Goal: Find specific fact: Find specific fact

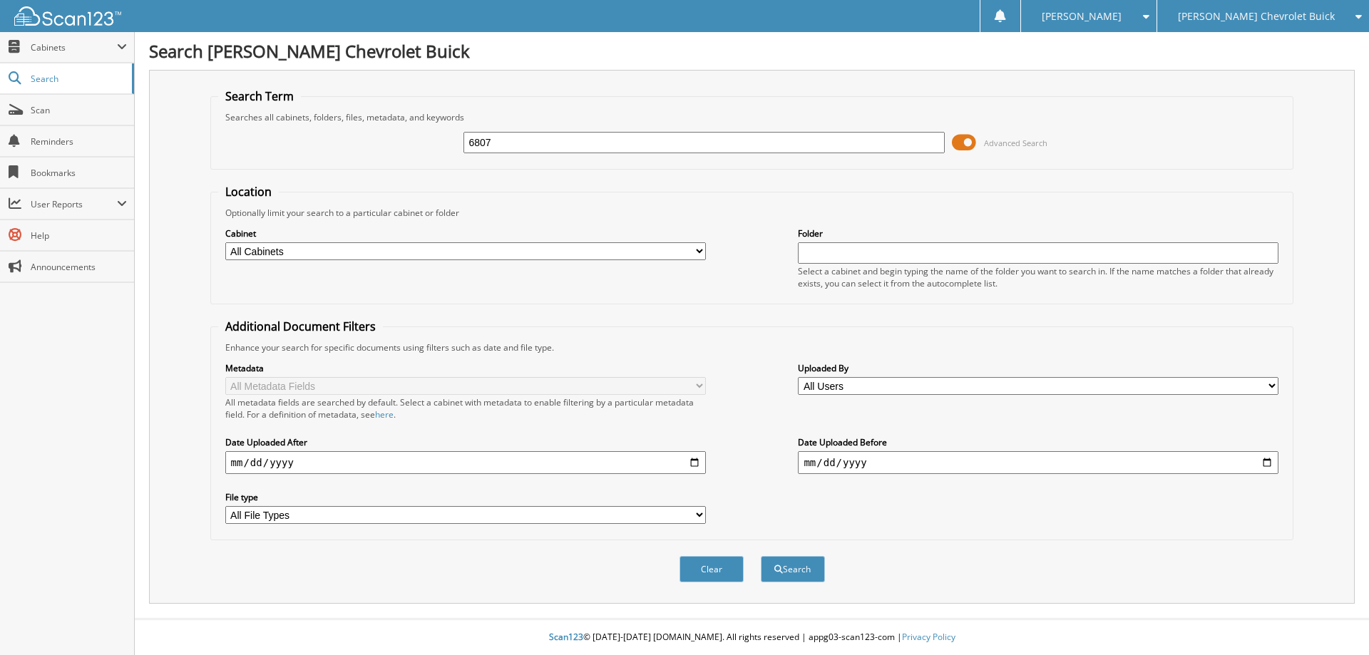
type input "6807"
click at [761, 556] on button "Search" at bounding box center [793, 569] width 64 height 26
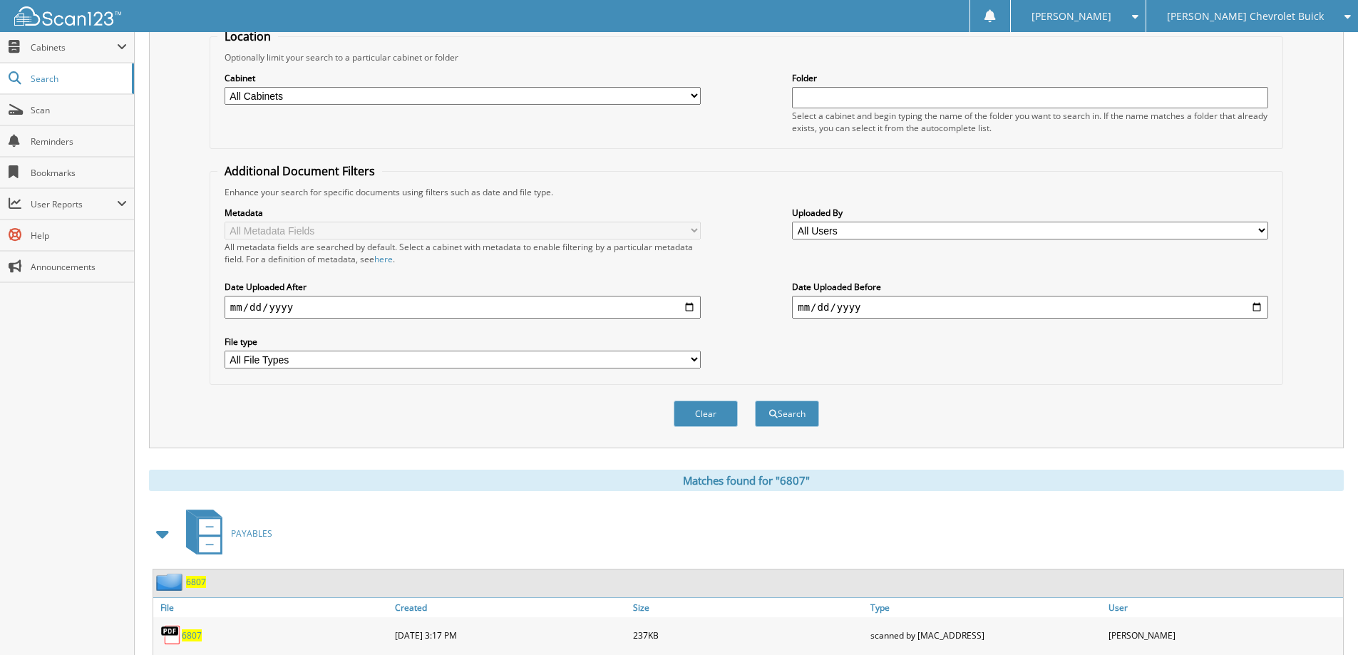
scroll to position [356, 0]
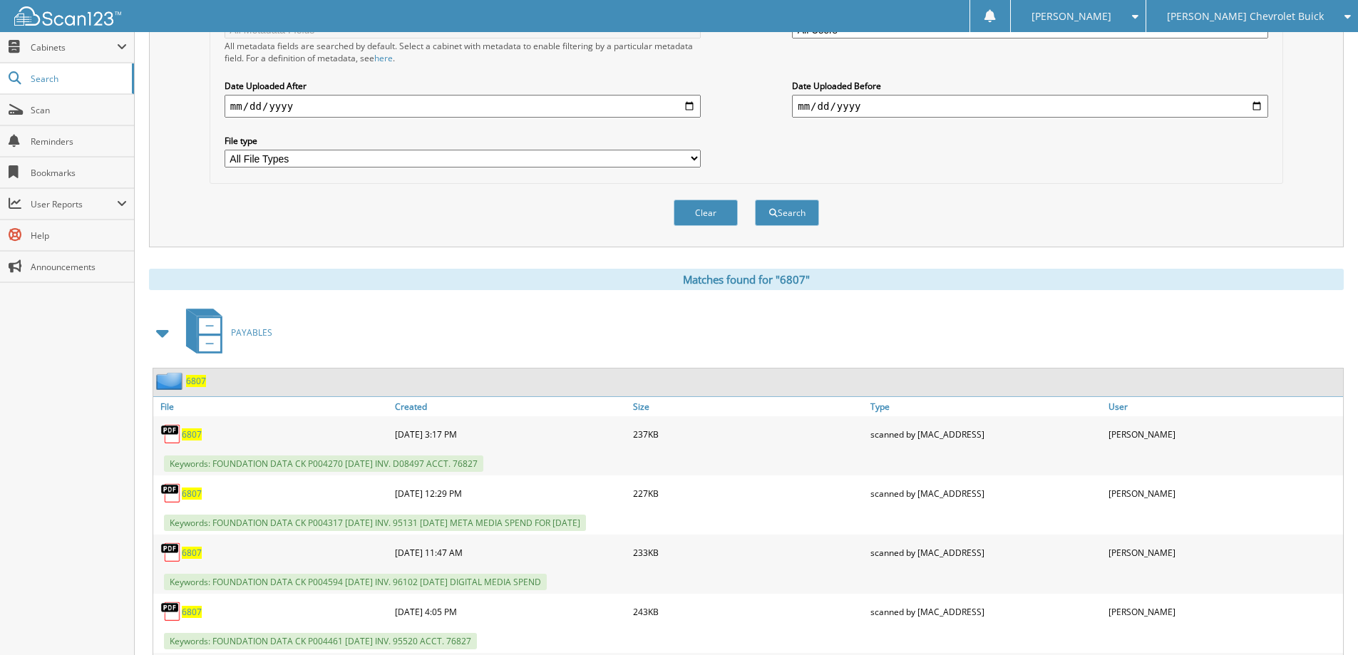
click at [197, 379] on span "6807" at bounding box center [196, 381] width 20 height 12
